Goal: Task Accomplishment & Management: Use online tool/utility

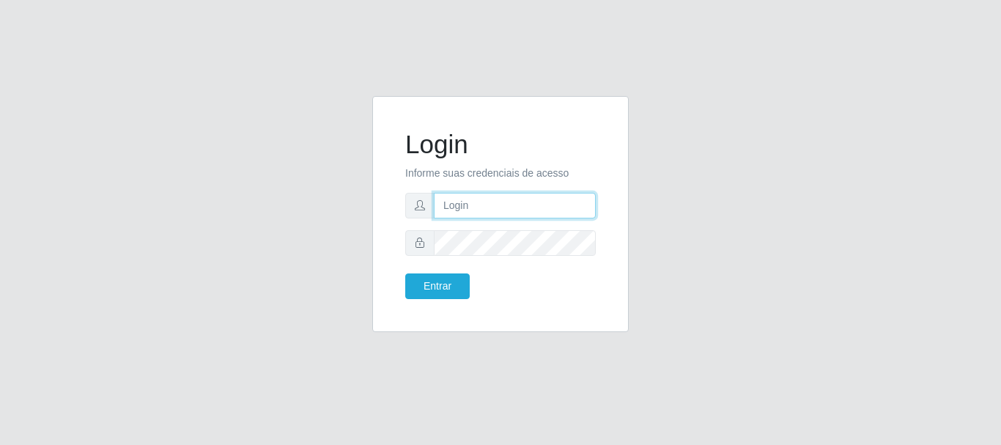
click at [465, 213] on input "text" at bounding box center [515, 206] width 162 height 26
type input "ritaiwof@B5"
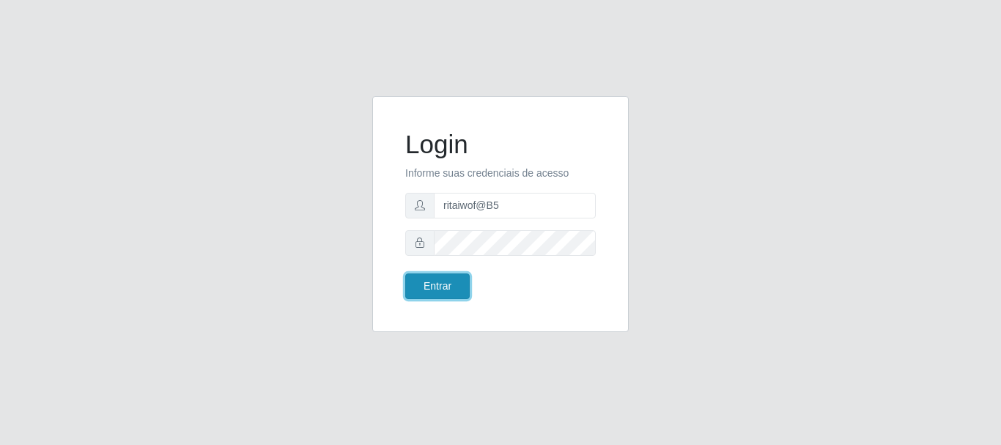
click at [423, 295] on button "Entrar" at bounding box center [437, 286] width 64 height 26
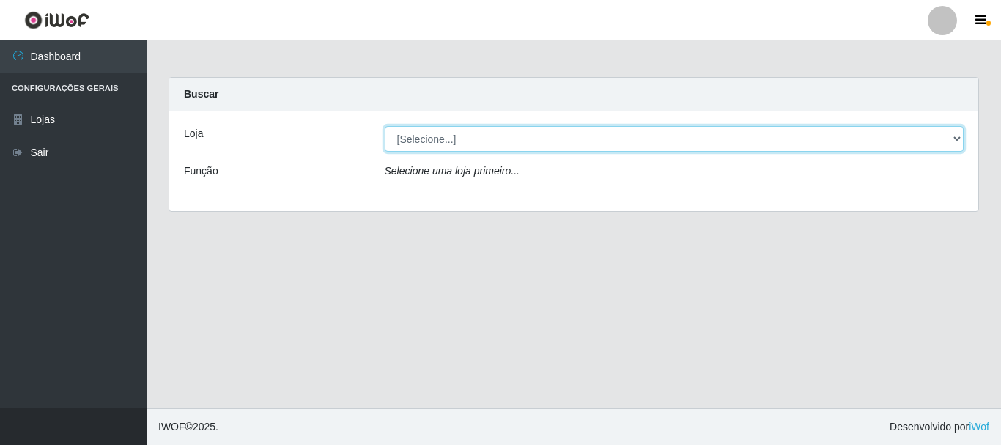
drag, startPoint x: 937, startPoint y: 140, endPoint x: 923, endPoint y: 149, distance: 16.5
click at [937, 140] on select "[Selecione...] Bemais Supermercados - B5 Anatólia" at bounding box center [674, 139] width 579 height 26
select select "405"
click at [385, 126] on select "[Selecione...] Bemais Supermercados - B5 Anatólia" at bounding box center [674, 139] width 579 height 26
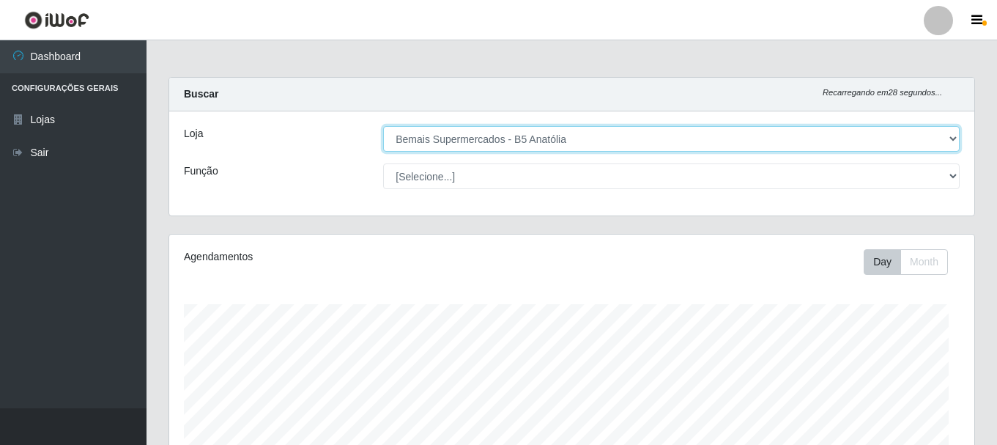
scroll to position [304, 805]
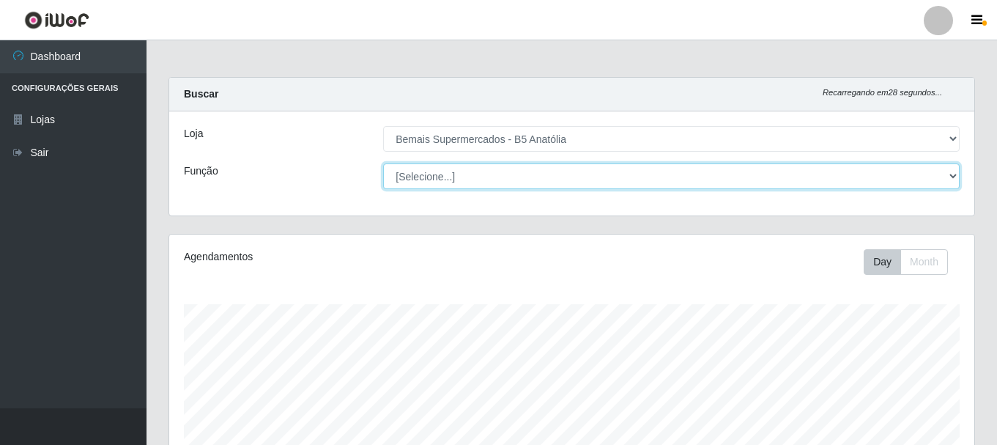
drag, startPoint x: 956, startPoint y: 176, endPoint x: 946, endPoint y: 185, distance: 13.0
click at [956, 176] on select "[Selecione...] ASG ASG + ASG ++ Auxiliar de Estacionamento Auxiliar de Estacion…" at bounding box center [671, 176] width 576 height 26
select select "82"
click at [383, 163] on select "[Selecione...] ASG ASG + ASG ++ Auxiliar de Estacionamento Auxiliar de Estacion…" at bounding box center [671, 176] width 576 height 26
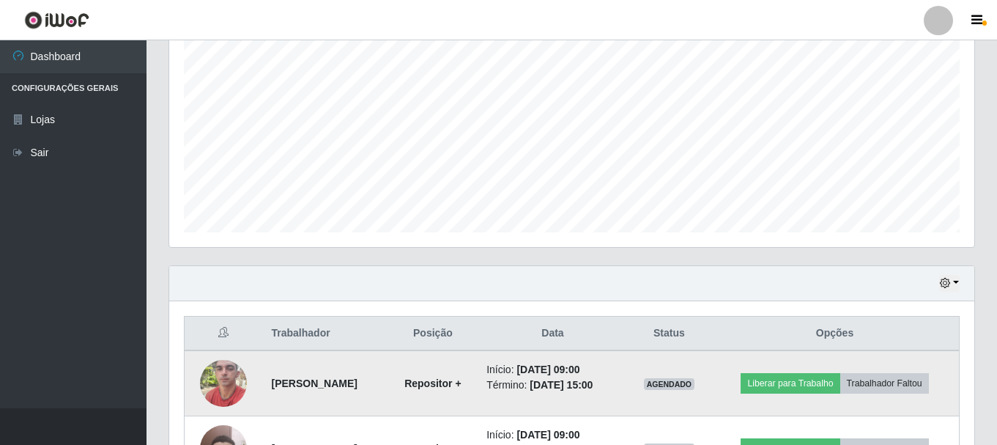
scroll to position [398, 0]
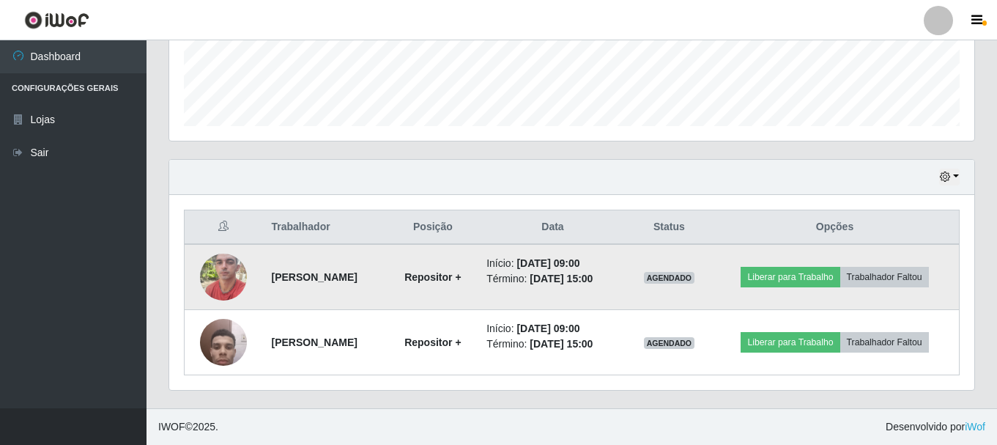
click at [201, 278] on img at bounding box center [223, 276] width 47 height 62
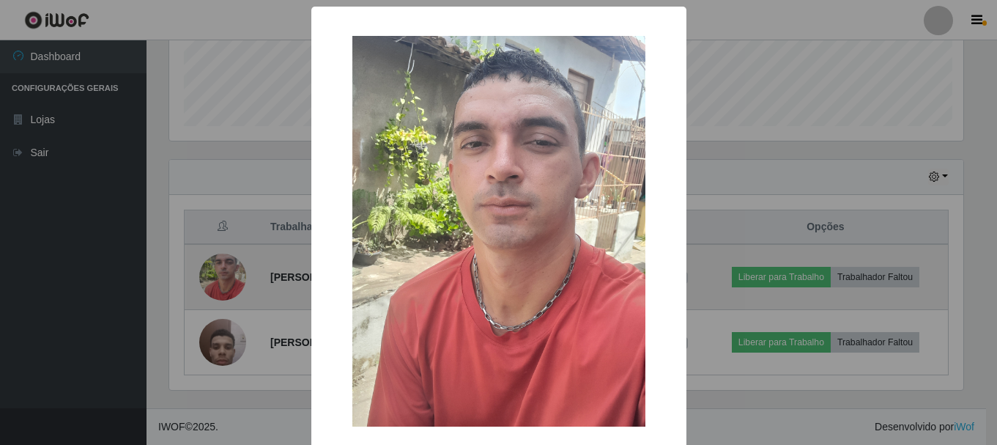
scroll to position [304, 798]
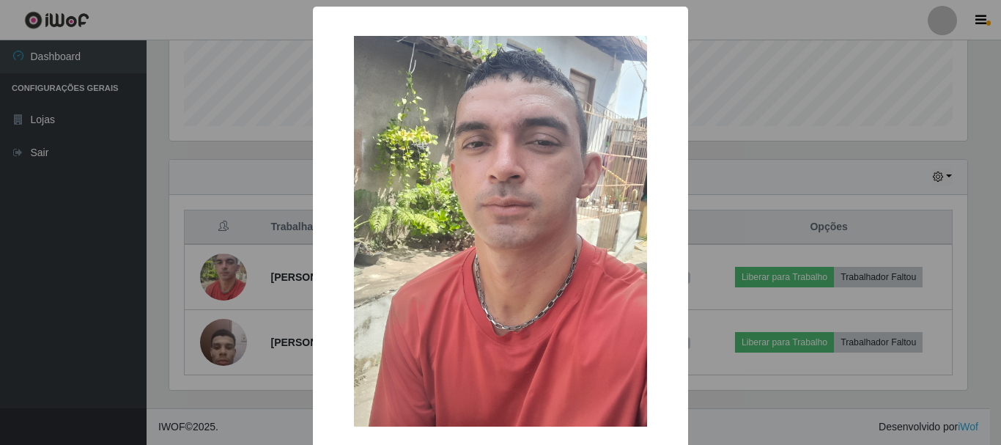
click at [801, 179] on div "× OK Cancel" at bounding box center [500, 222] width 1001 height 445
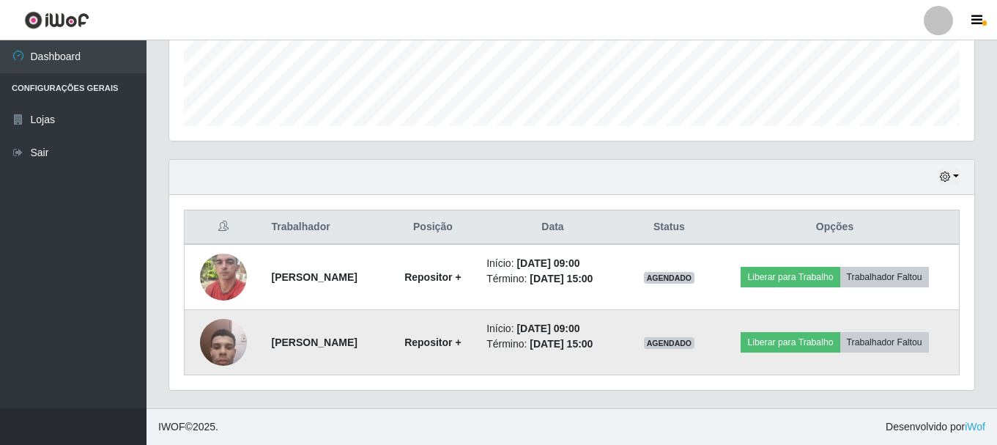
scroll to position [304, 805]
click at [224, 355] on img at bounding box center [223, 342] width 47 height 62
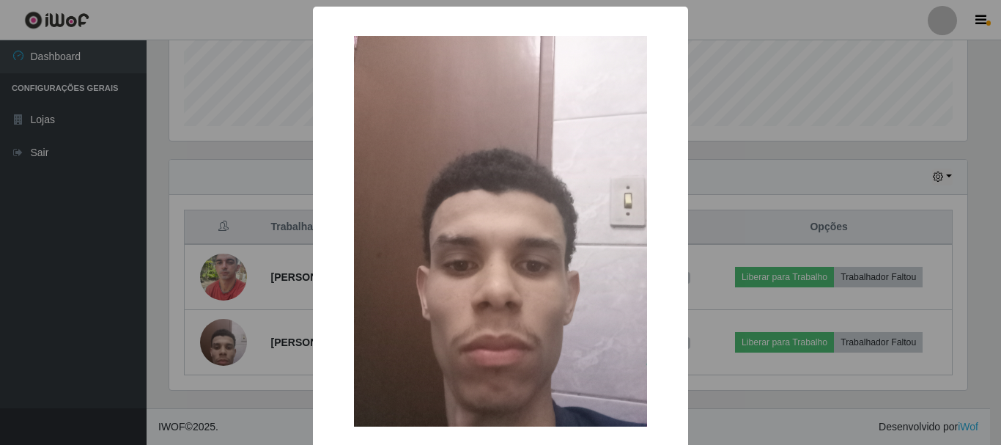
click at [825, 171] on div "× OK Cancel" at bounding box center [500, 222] width 1001 height 445
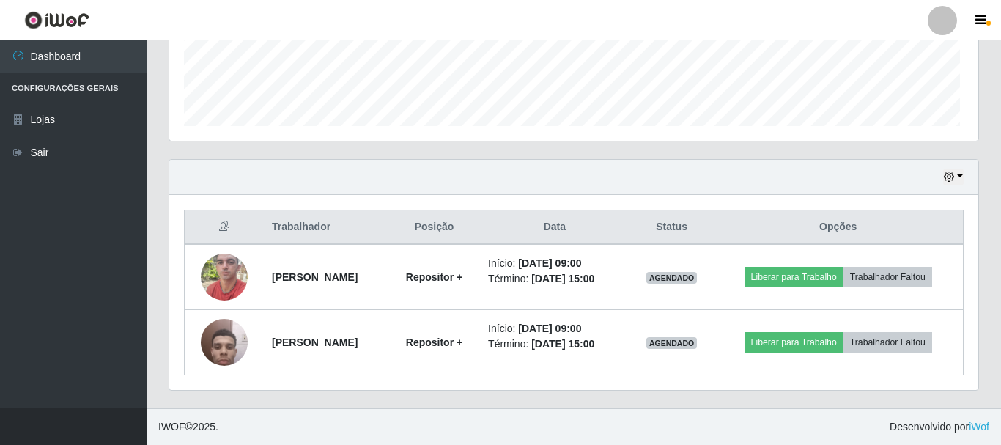
scroll to position [304, 805]
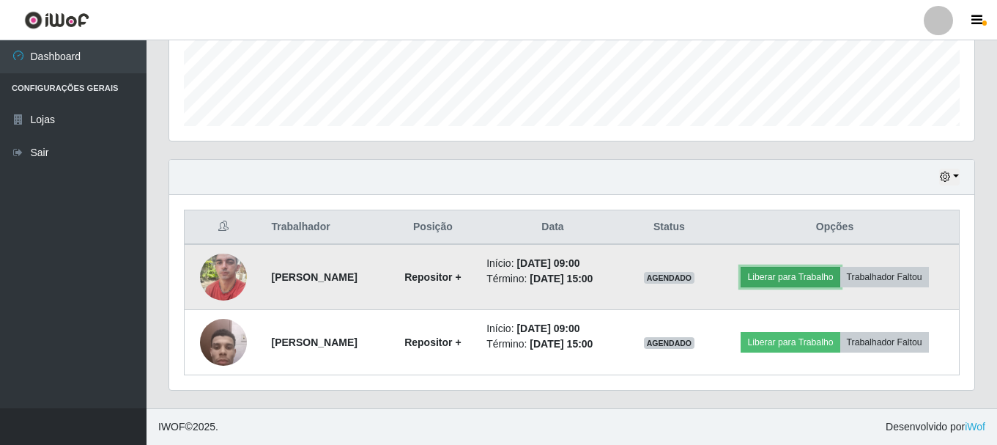
click at [808, 273] on button "Liberar para Trabalho" at bounding box center [790, 277] width 99 height 21
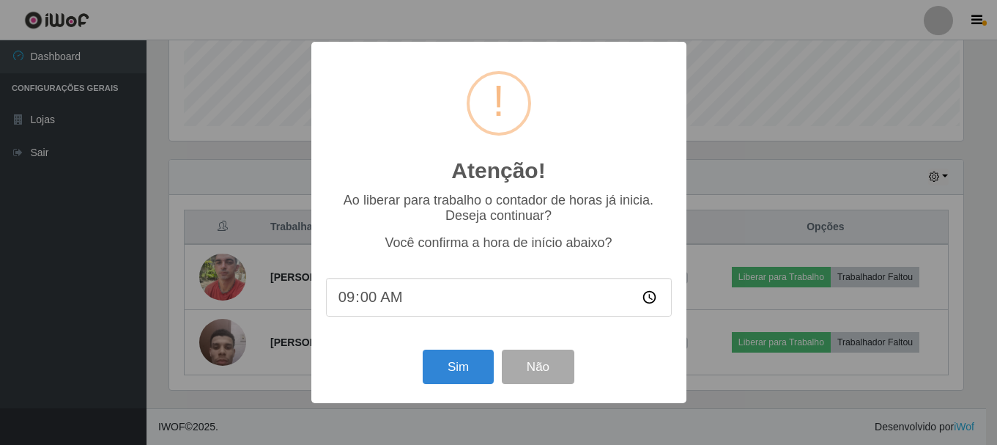
scroll to position [304, 798]
click at [457, 370] on button "Sim" at bounding box center [459, 366] width 71 height 34
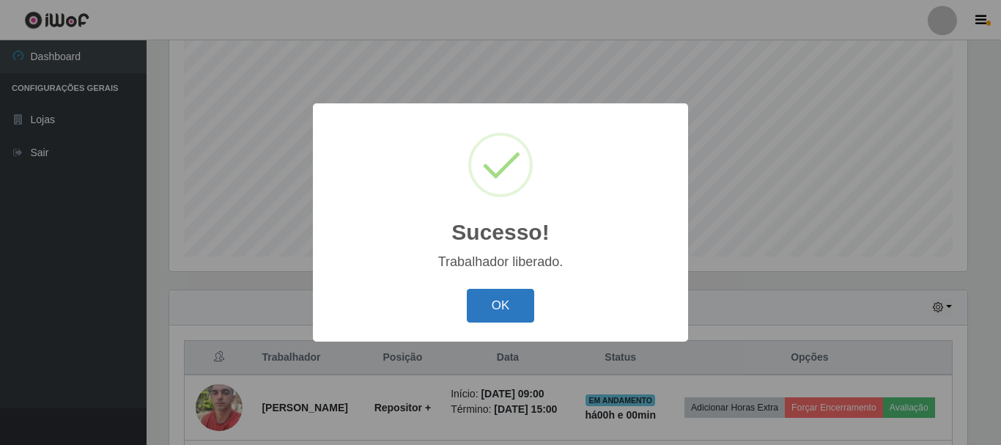
click at [495, 311] on button "OK" at bounding box center [501, 306] width 68 height 34
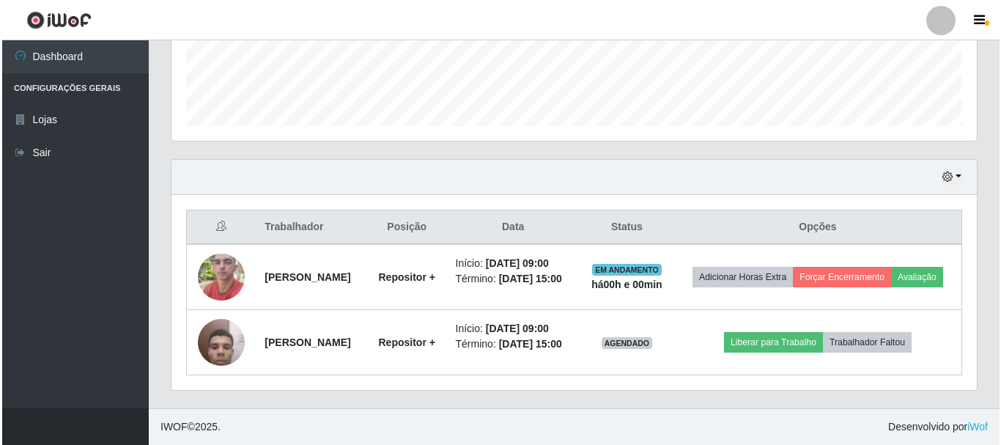
scroll to position [420, 0]
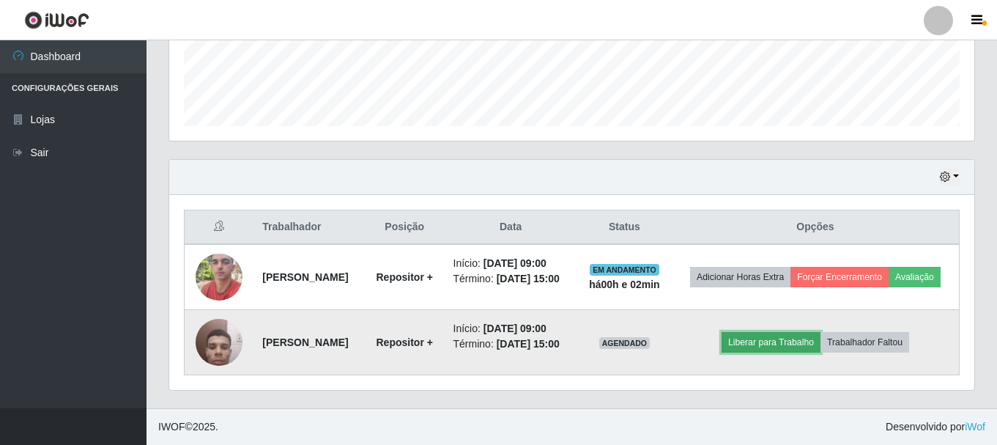
click at [771, 335] on button "Liberar para Trabalho" at bounding box center [770, 342] width 99 height 21
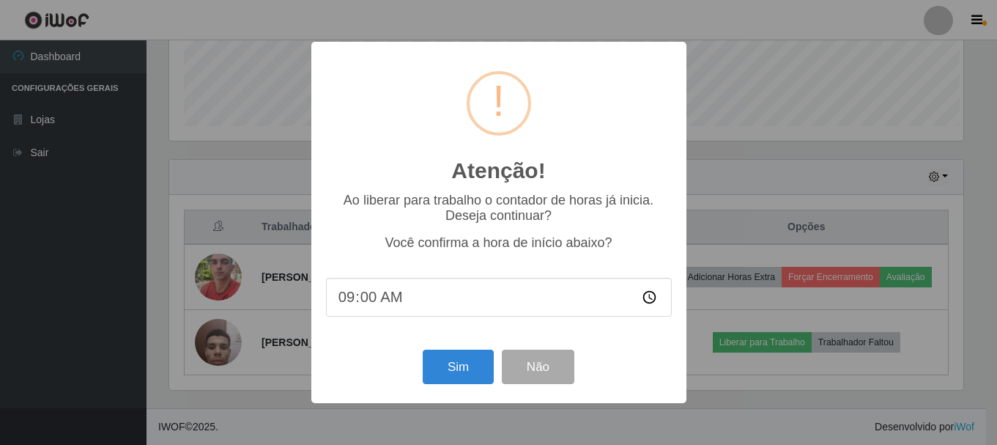
scroll to position [304, 798]
click at [450, 372] on button "Sim" at bounding box center [459, 366] width 71 height 34
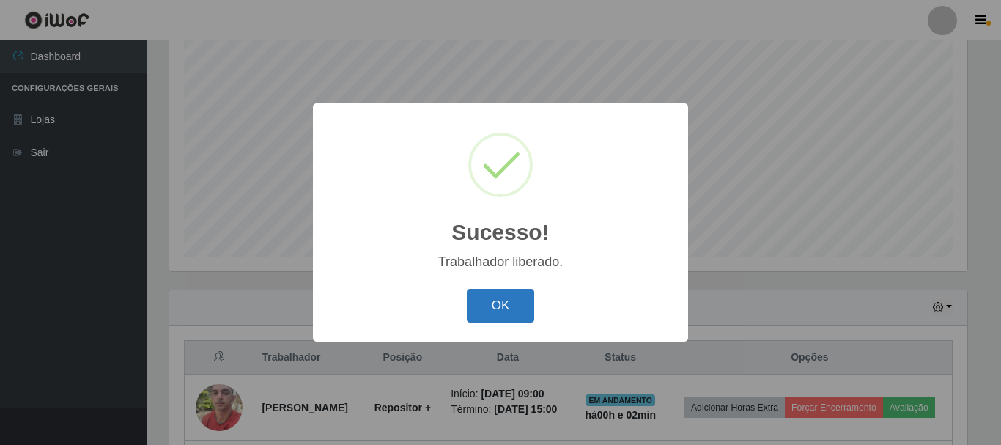
click at [503, 309] on button "OK" at bounding box center [501, 306] width 68 height 34
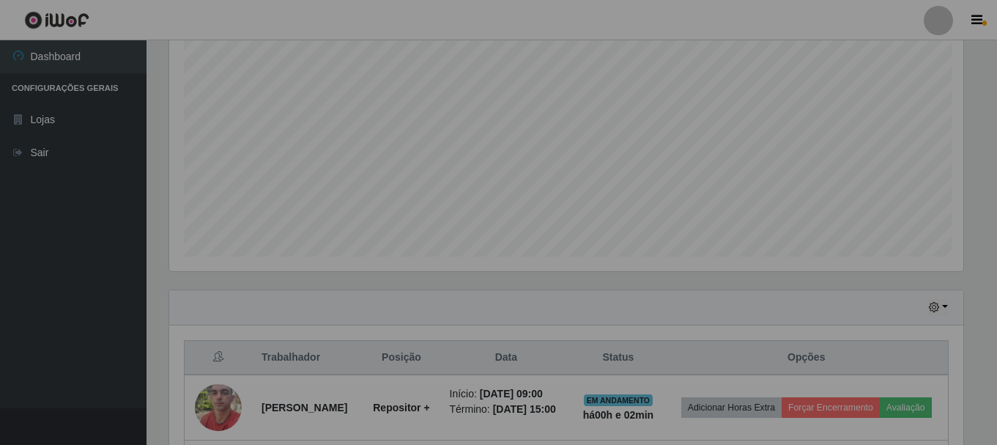
scroll to position [304, 805]
